Goal: Find contact information: Obtain details needed to contact an individual or organization

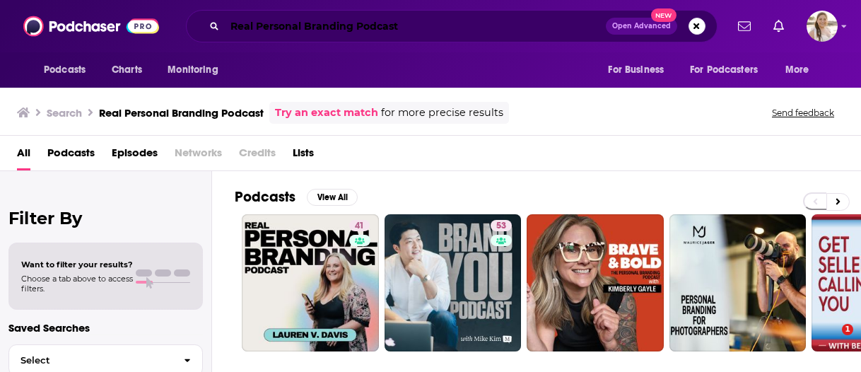
click at [366, 28] on input "Real Personal Branding Podcast" at bounding box center [415, 26] width 381 height 23
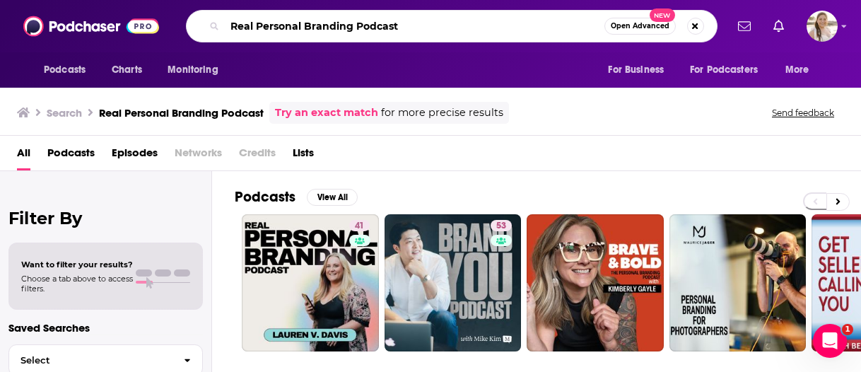
paste input "Thrivetime"
click at [366, 28] on input "Real Personal Branding PoThrivetime dcast" at bounding box center [415, 26] width 380 height 23
paste input "Thrivetime"
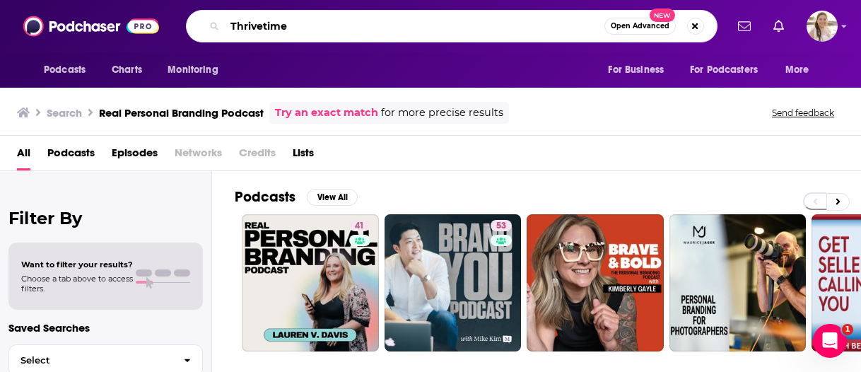
type input "Thrivetime"
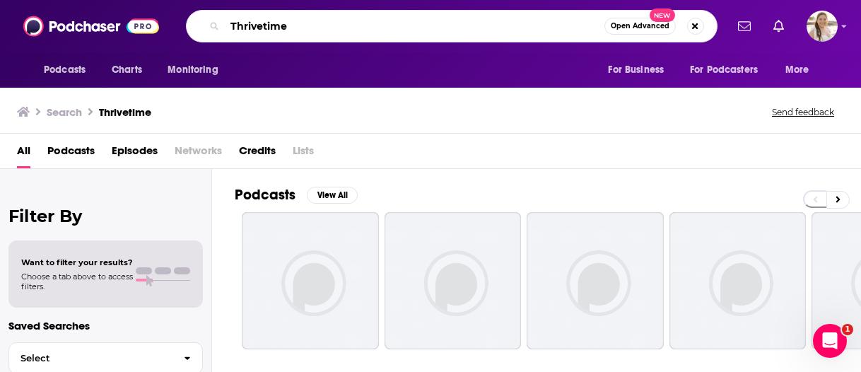
click at [573, 25] on input "Thrivetime" at bounding box center [415, 26] width 380 height 23
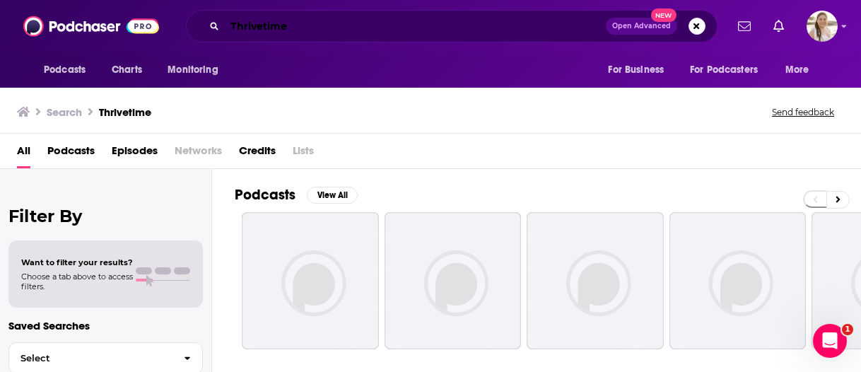
click at [276, 30] on input "Thrivetime" at bounding box center [415, 26] width 381 height 23
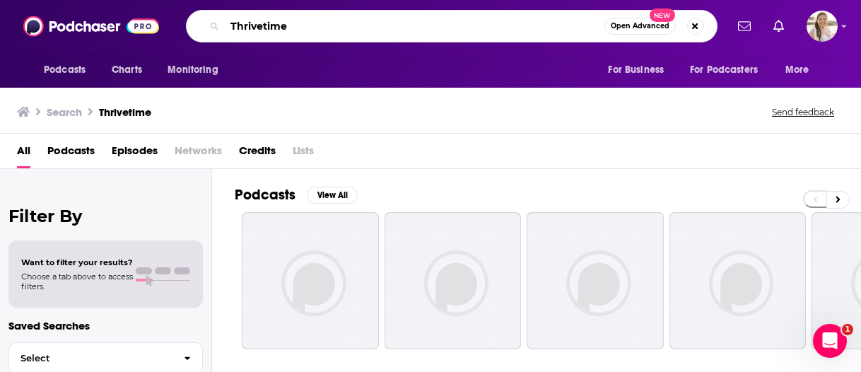
click at [264, 29] on input "Thrivetime" at bounding box center [415, 26] width 380 height 23
click at [286, 28] on input "Thrivetime" at bounding box center [415, 26] width 380 height 23
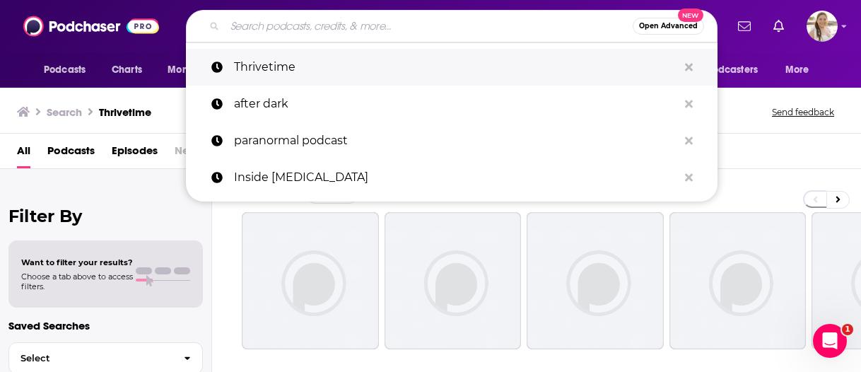
click at [356, 58] on p "Thrivetime" at bounding box center [456, 67] width 444 height 37
type input "Thrivetime"
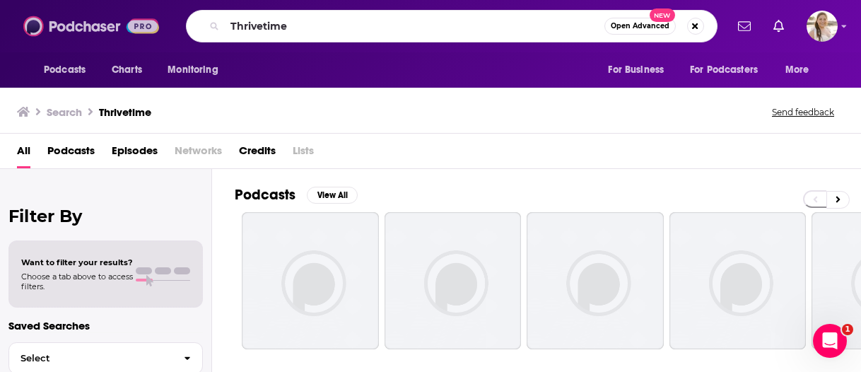
click at [95, 30] on img at bounding box center [91, 26] width 136 height 27
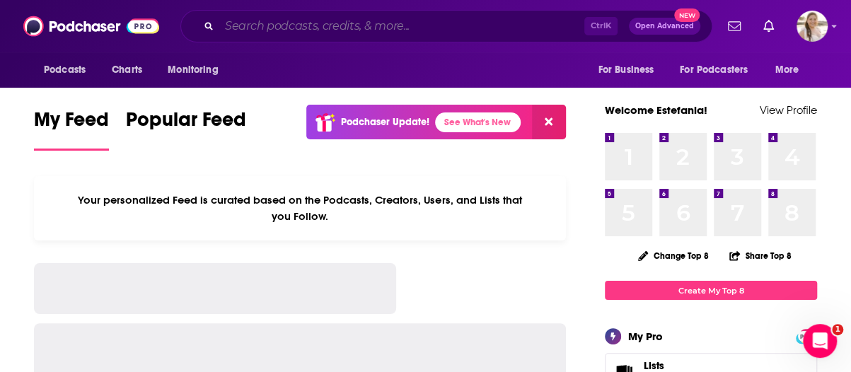
click at [358, 21] on input "Search podcasts, credits, & more..." at bounding box center [401, 26] width 365 height 23
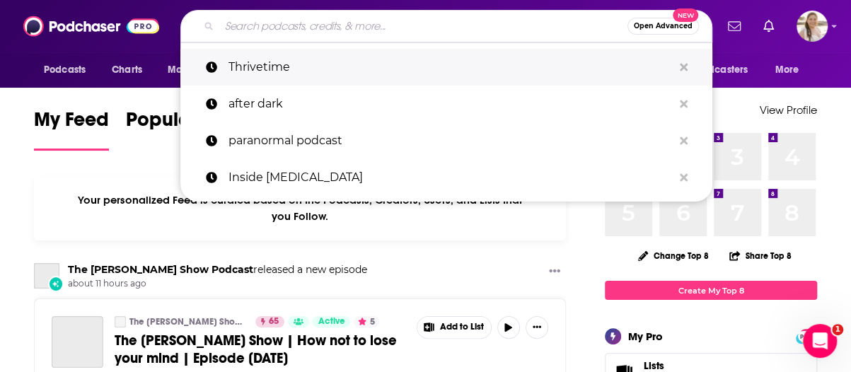
click at [340, 71] on p "Thrivetime" at bounding box center [450, 67] width 444 height 37
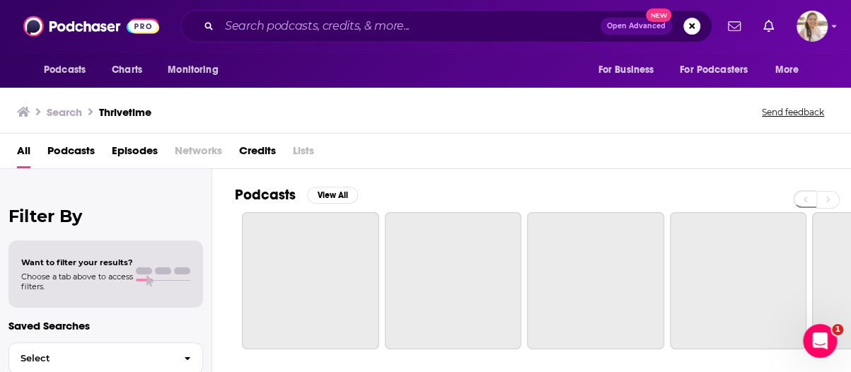
type input "Thrivetime"
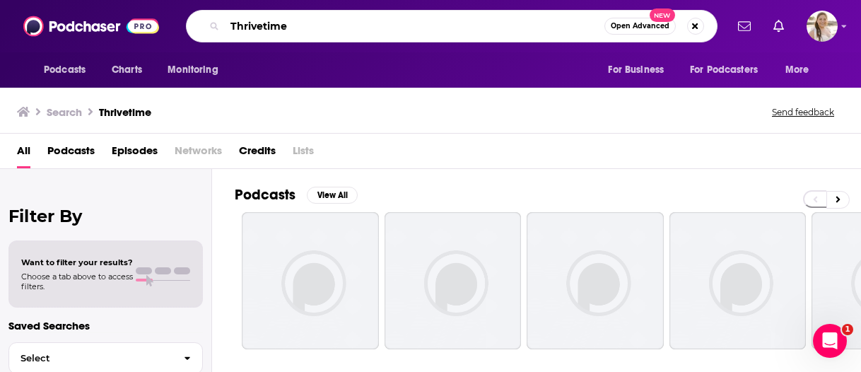
click at [475, 23] on input "Thrivetime" at bounding box center [415, 26] width 380 height 23
type input "inspirational"
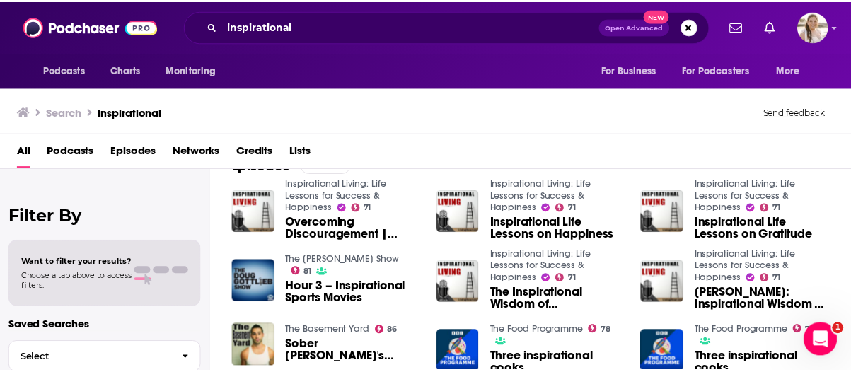
scroll to position [195, 0]
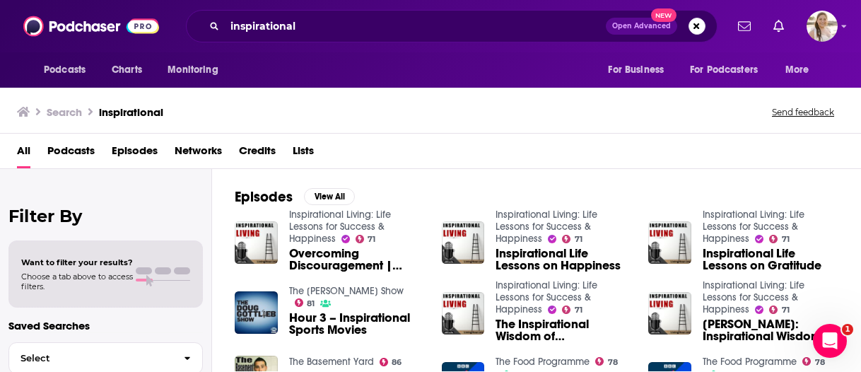
click at [362, 288] on link "The [PERSON_NAME] Show" at bounding box center [346, 291] width 115 height 12
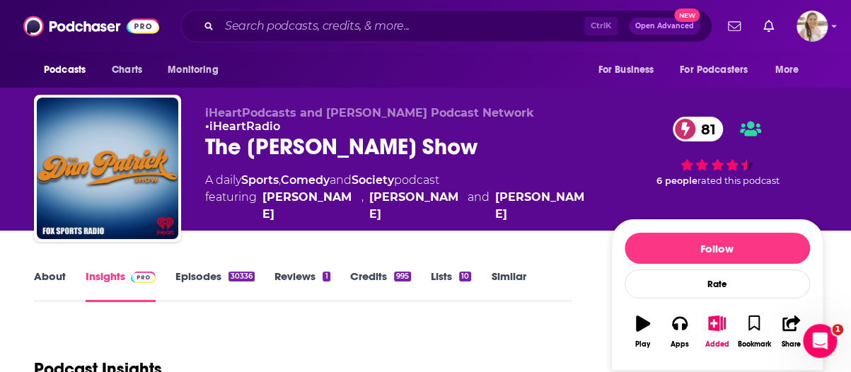
click at [48, 276] on link "About" at bounding box center [50, 285] width 32 height 33
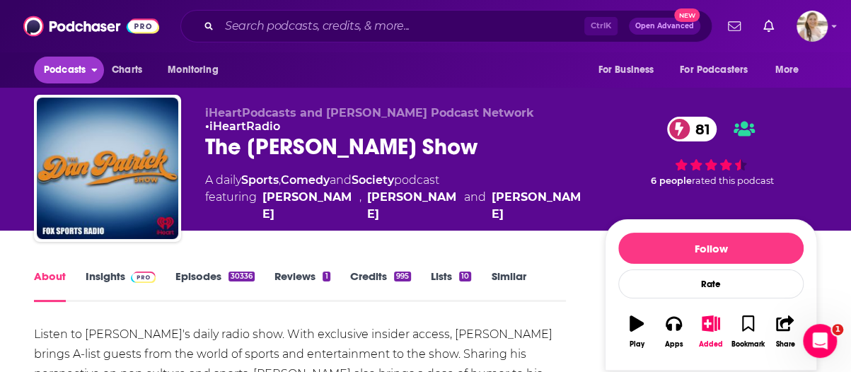
click at [83, 66] on span "Podcasts" at bounding box center [65, 70] width 42 height 20
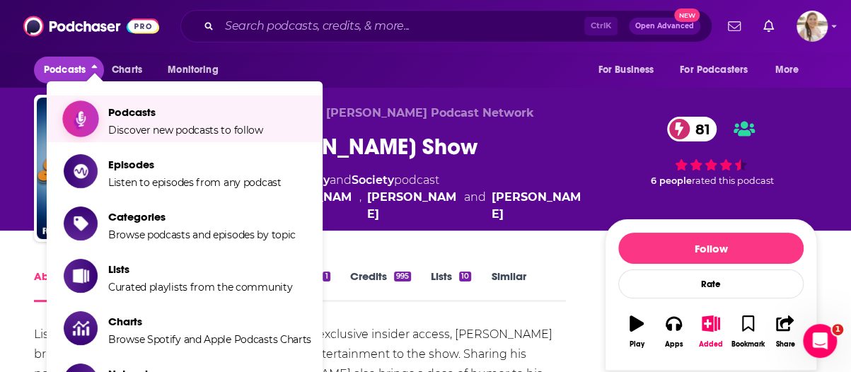
click at [172, 121] on span "Podcasts Discover new podcasts to follow" at bounding box center [185, 118] width 155 height 35
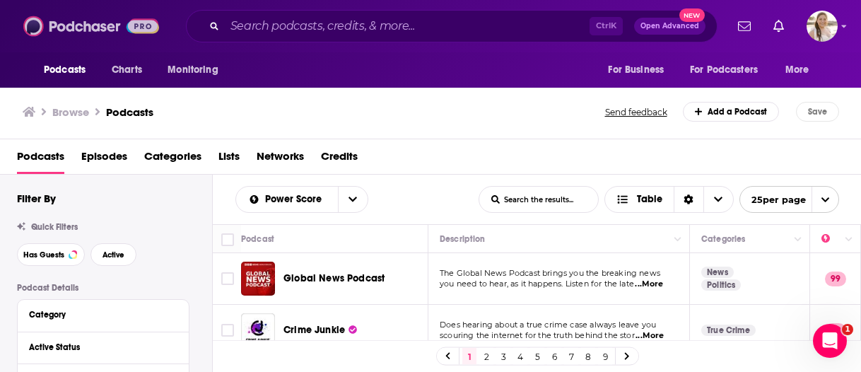
click at [97, 37] on img at bounding box center [91, 26] width 136 height 27
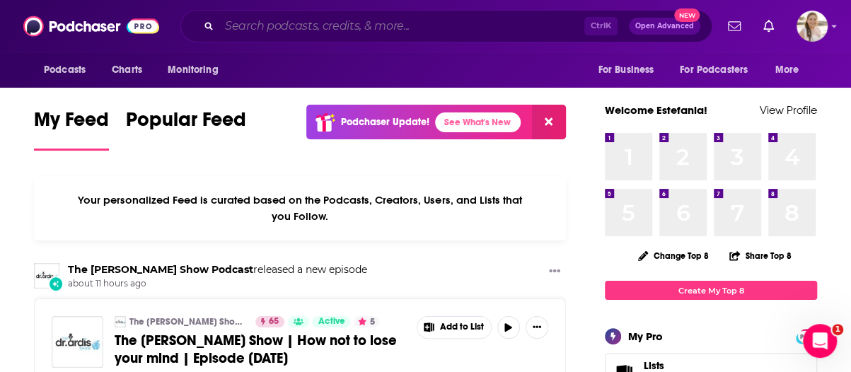
click at [409, 21] on input "Search podcasts, credits, & more..." at bounding box center [401, 26] width 365 height 23
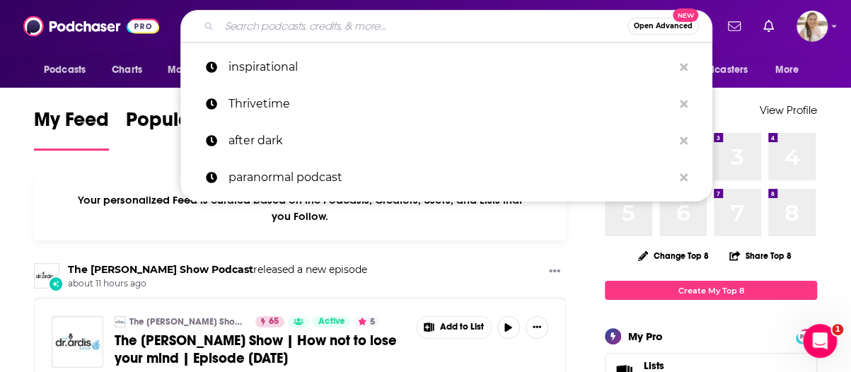
paste input "Live Greatly Podcast"
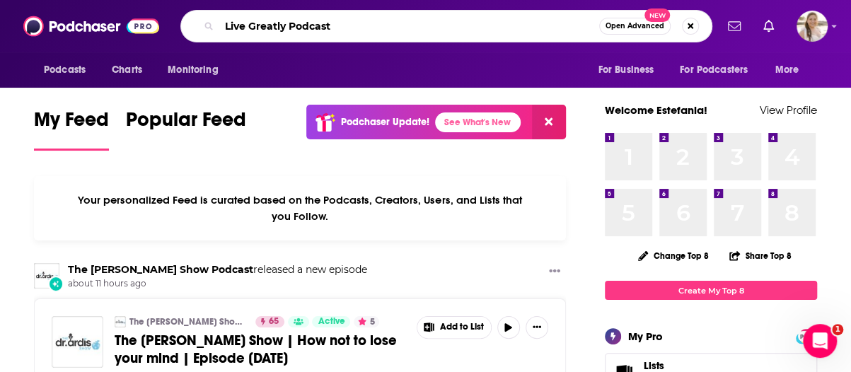
type input "Live Greatly Podcast"
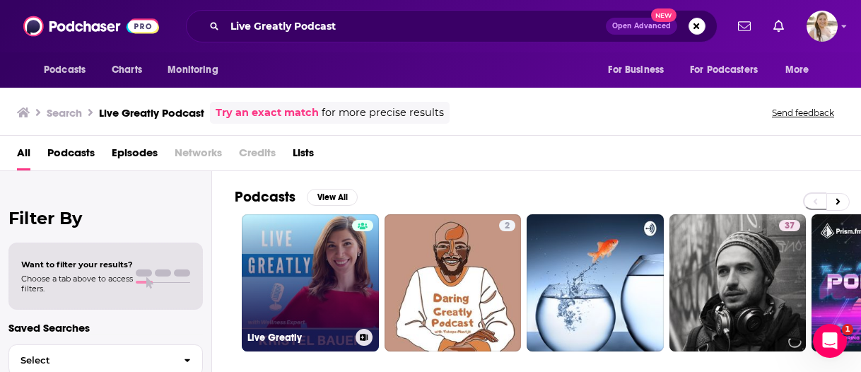
click at [314, 259] on link "Live Greatly" at bounding box center [310, 282] width 137 height 137
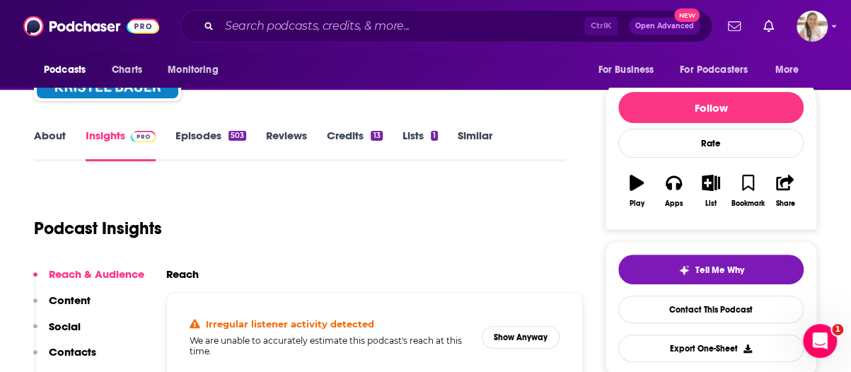
scroll to position [71, 0]
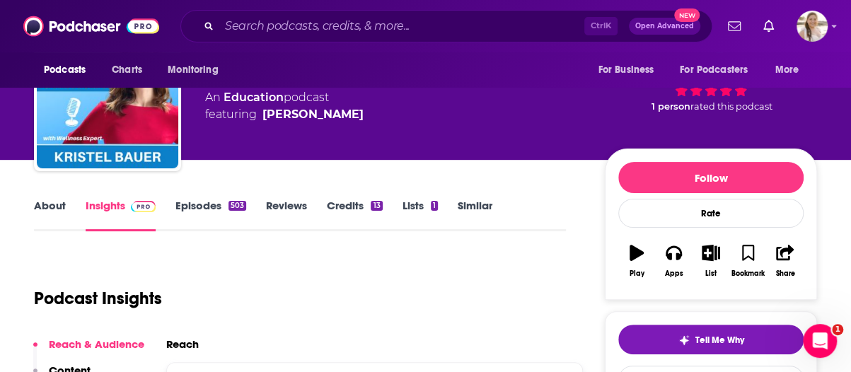
click at [35, 211] on link "About" at bounding box center [50, 215] width 32 height 33
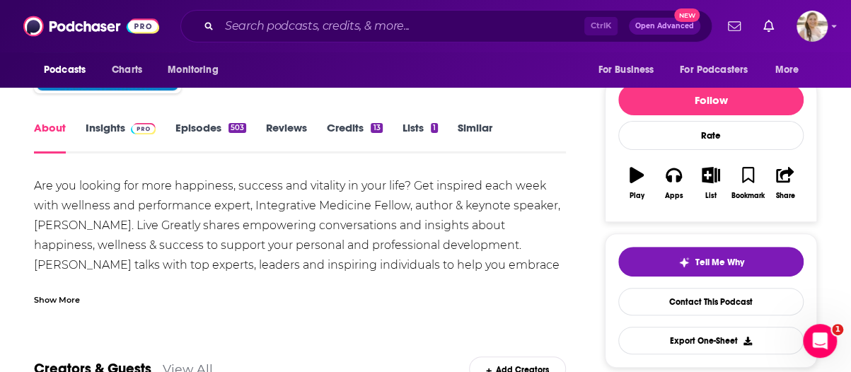
scroll to position [71, 0]
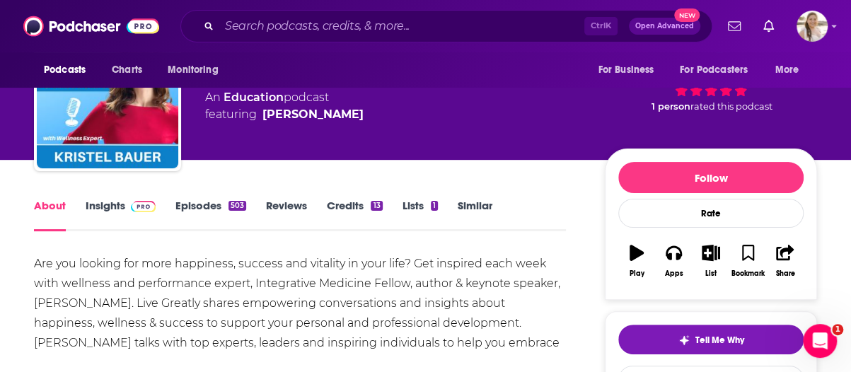
click at [212, 204] on link "Episodes 503" at bounding box center [210, 215] width 71 height 33
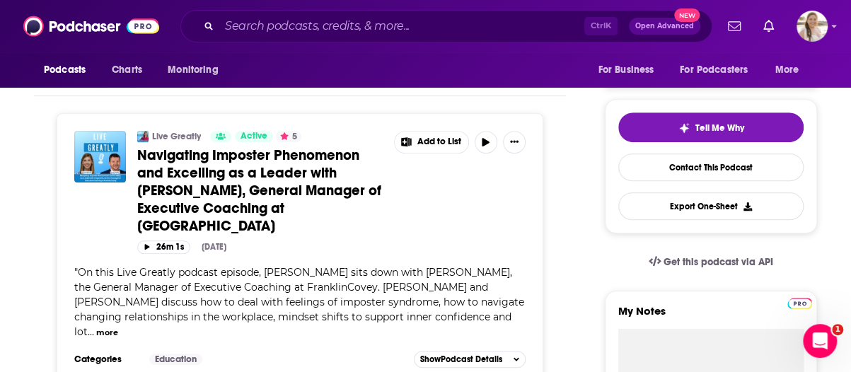
scroll to position [141, 0]
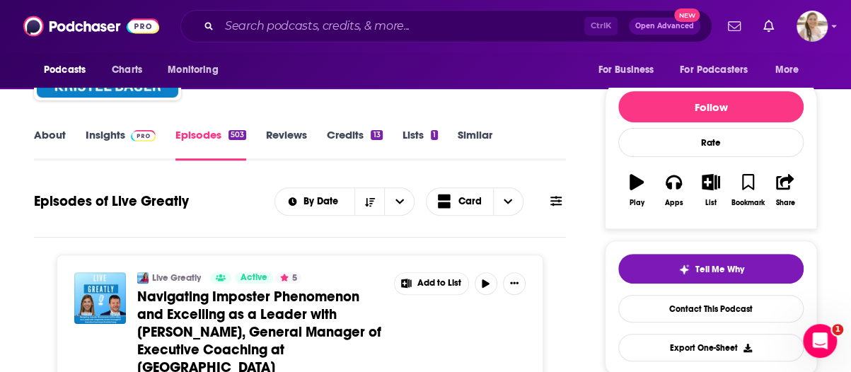
click at [103, 134] on link "Insights" at bounding box center [121, 144] width 70 height 33
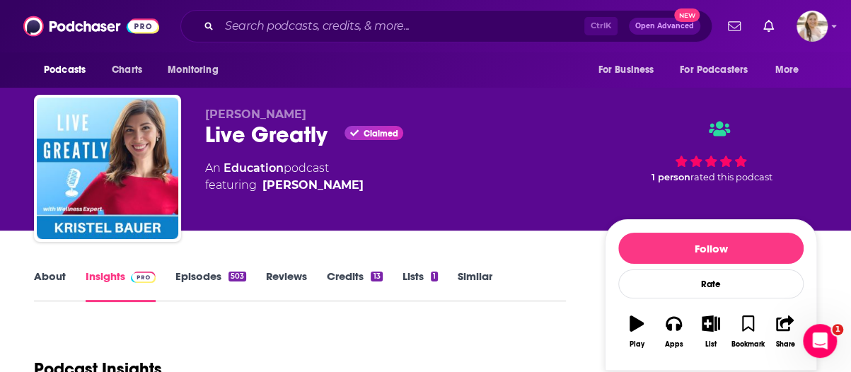
scroll to position [212, 0]
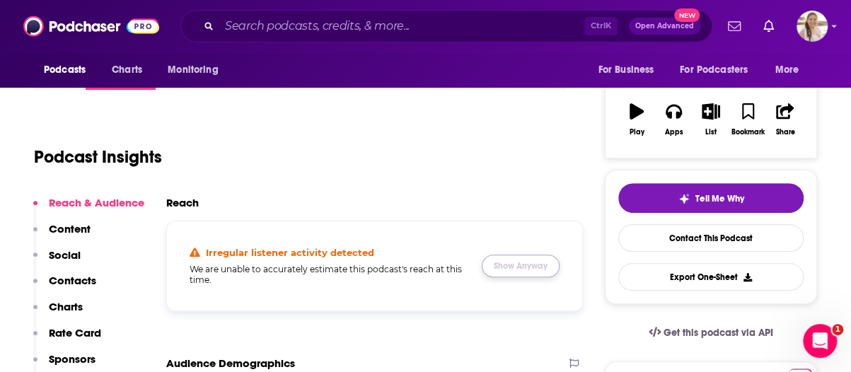
click at [515, 259] on button "Show Anyway" at bounding box center [521, 266] width 78 height 23
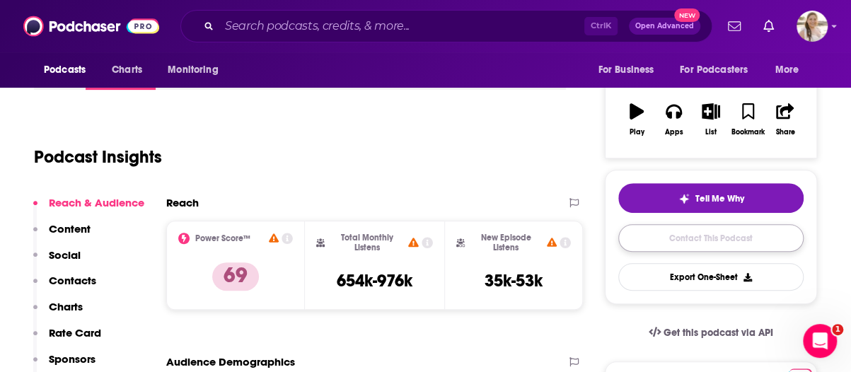
click at [661, 228] on link "Contact This Podcast" at bounding box center [710, 238] width 185 height 28
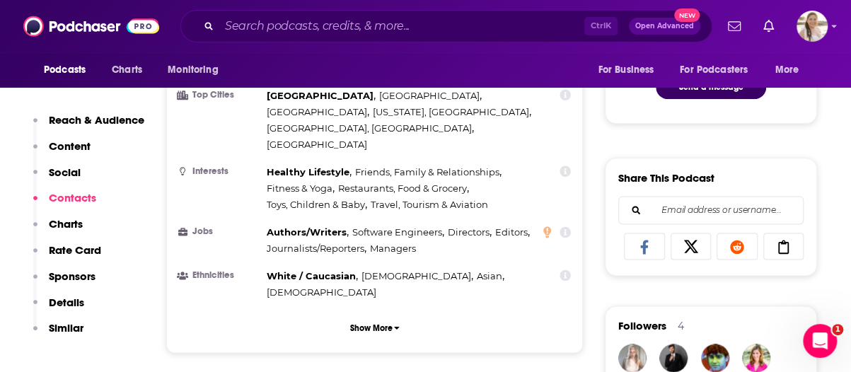
scroll to position [357, 0]
